Goal: Navigation & Orientation: Find specific page/section

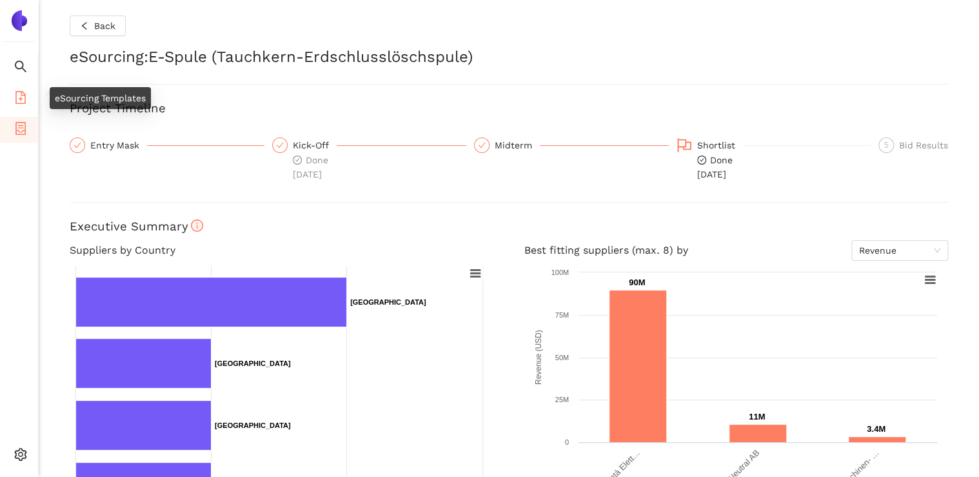
click at [19, 98] on icon "file-add" at bounding box center [20, 97] width 10 height 13
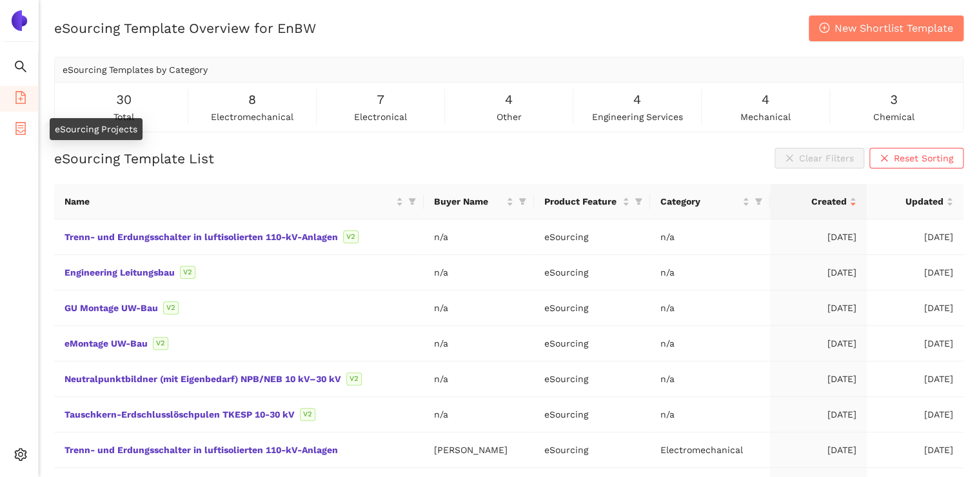
click at [25, 129] on icon "container" at bounding box center [20, 128] width 10 height 13
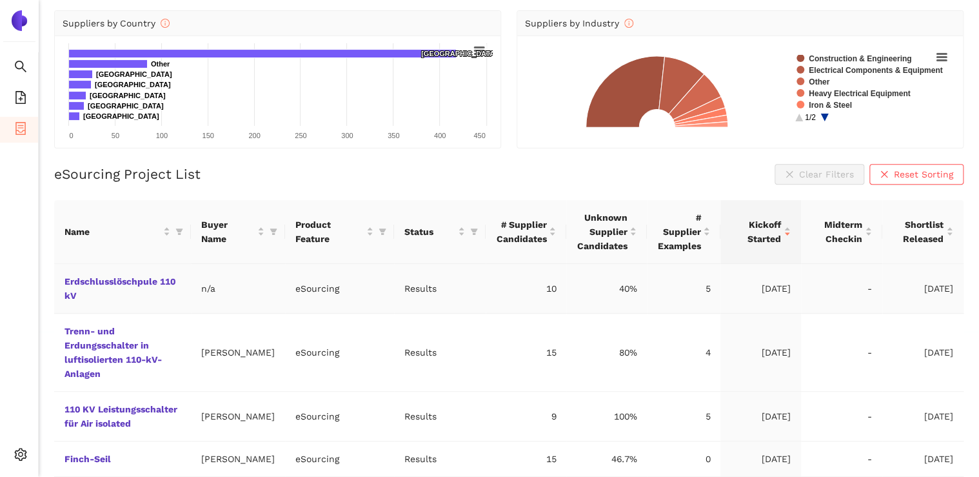
scroll to position [155, 0]
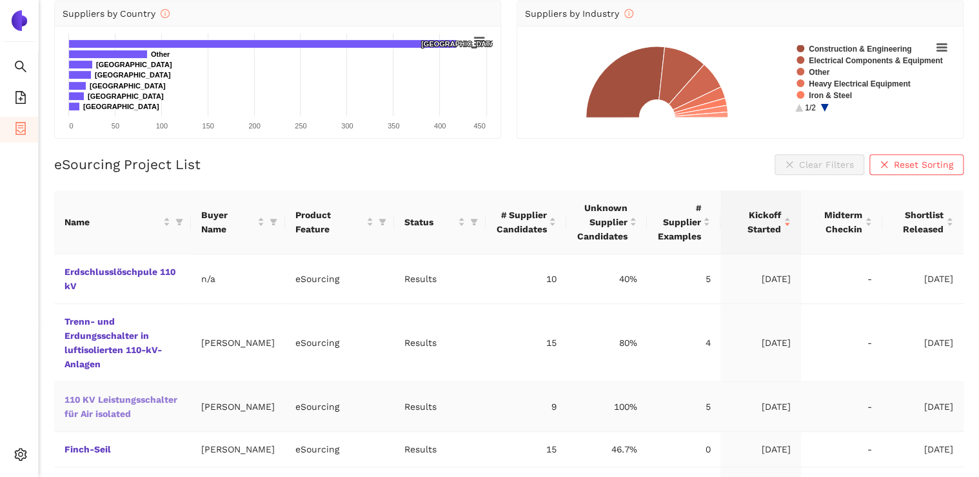
click at [0, 0] on link "110 KV Leistungsschalter für Air isolated" at bounding box center [0, 0] width 0 height 0
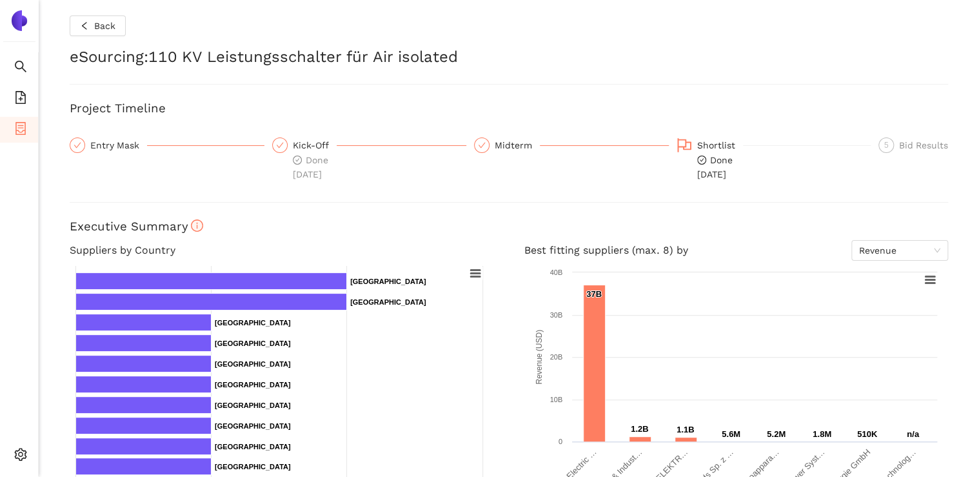
click at [637, 88] on div "Back eSourcing : 110 KV Leistungsschalter für Air isolated Project Timeline Ent…" at bounding box center [509, 238] width 940 height 477
click at [94, 26] on span "Back" at bounding box center [104, 26] width 21 height 14
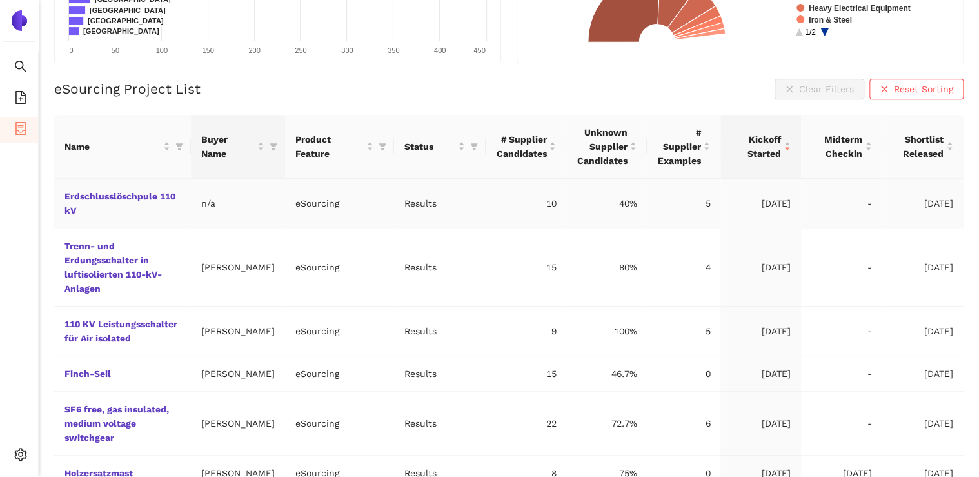
scroll to position [258, 0]
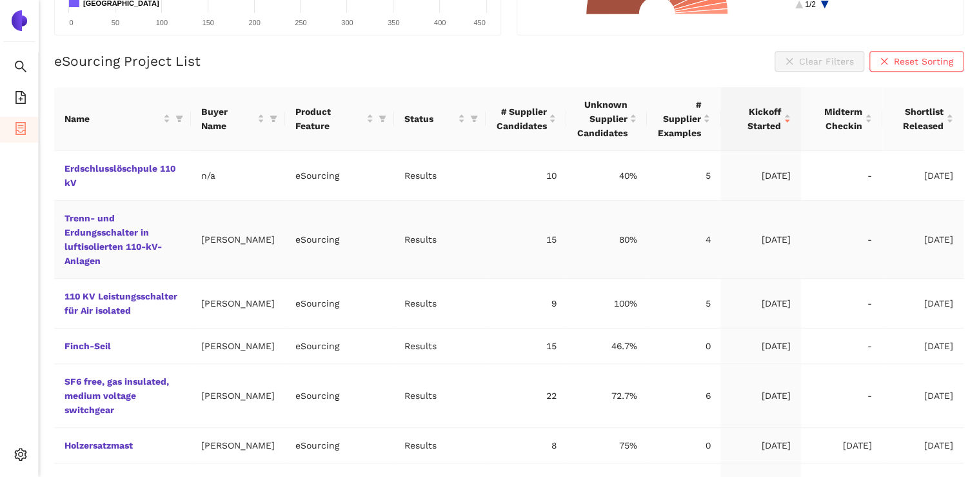
click at [114, 239] on td "Trenn- und Erdungsschalter in luftisolierten 110-kV-Anlagen" at bounding box center [122, 240] width 137 height 78
click at [0, 0] on link "Trenn- und Erdungsschalter in luftisolierten 110-kV-Anlagen" at bounding box center [0, 0] width 0 height 0
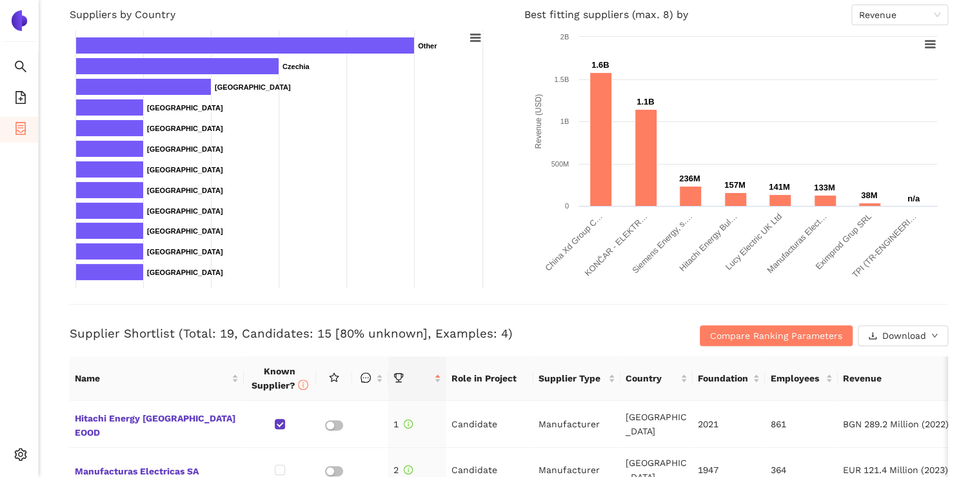
scroll to position [206, 0]
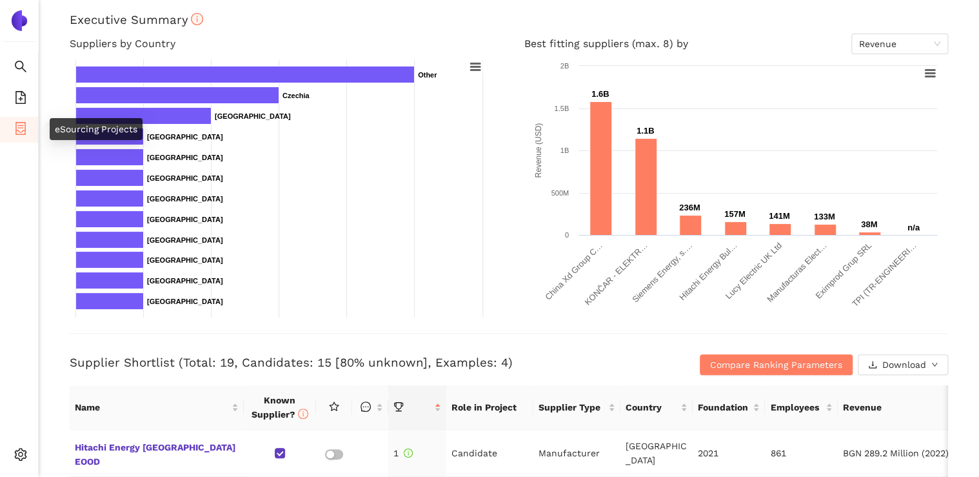
click at [23, 130] on icon "container" at bounding box center [20, 128] width 10 height 13
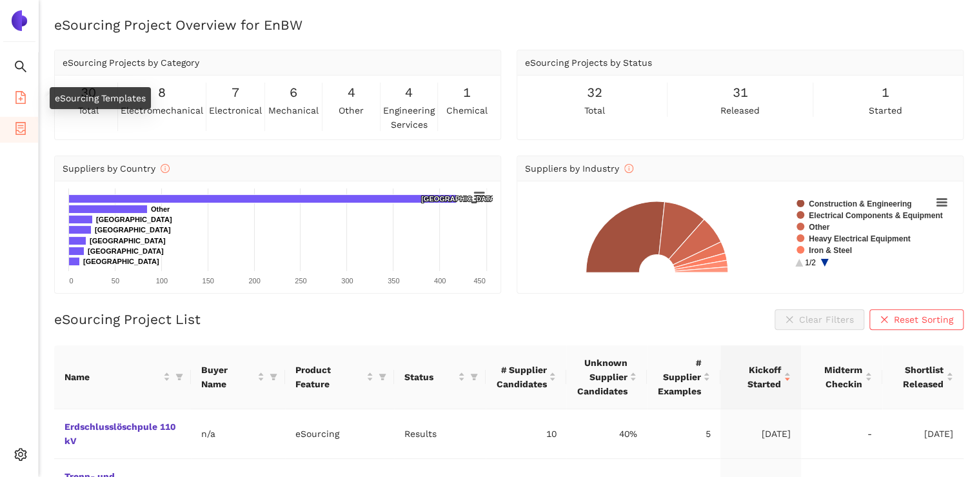
click at [18, 103] on icon "file-add" at bounding box center [20, 97] width 10 height 13
